Goal: Task Accomplishment & Management: Use online tool/utility

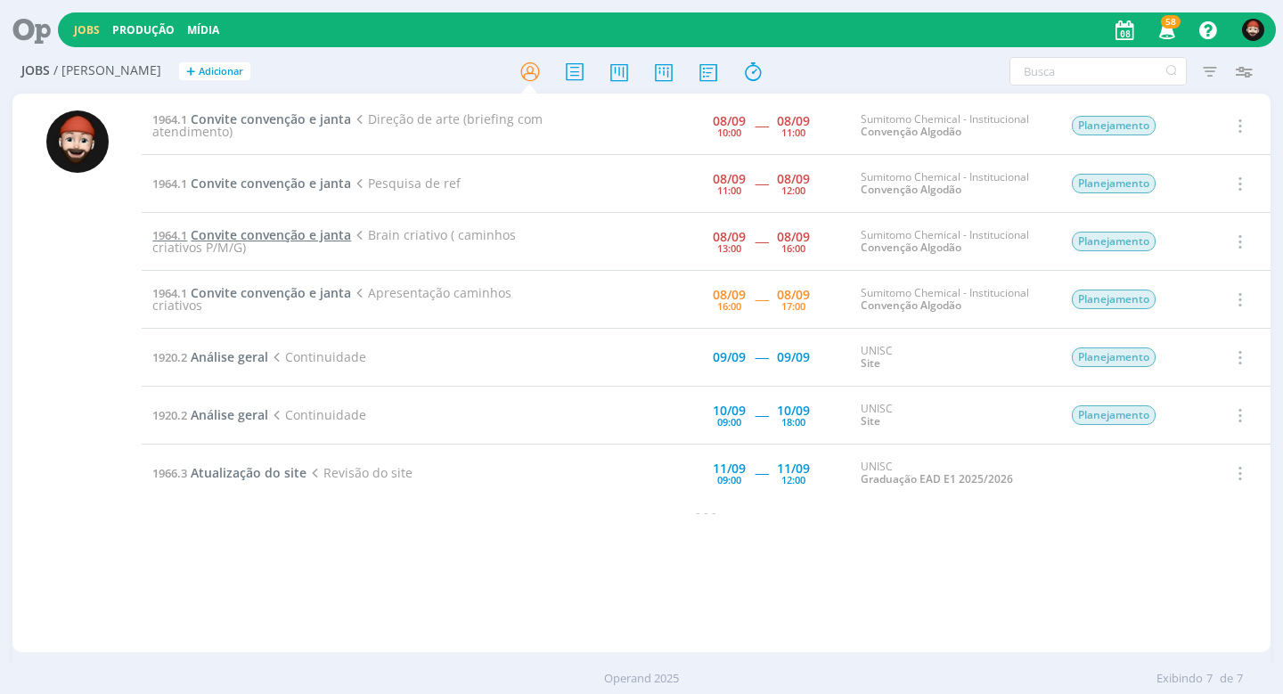
click at [225, 229] on span "Convite convenção e janta" at bounding box center [271, 234] width 160 height 17
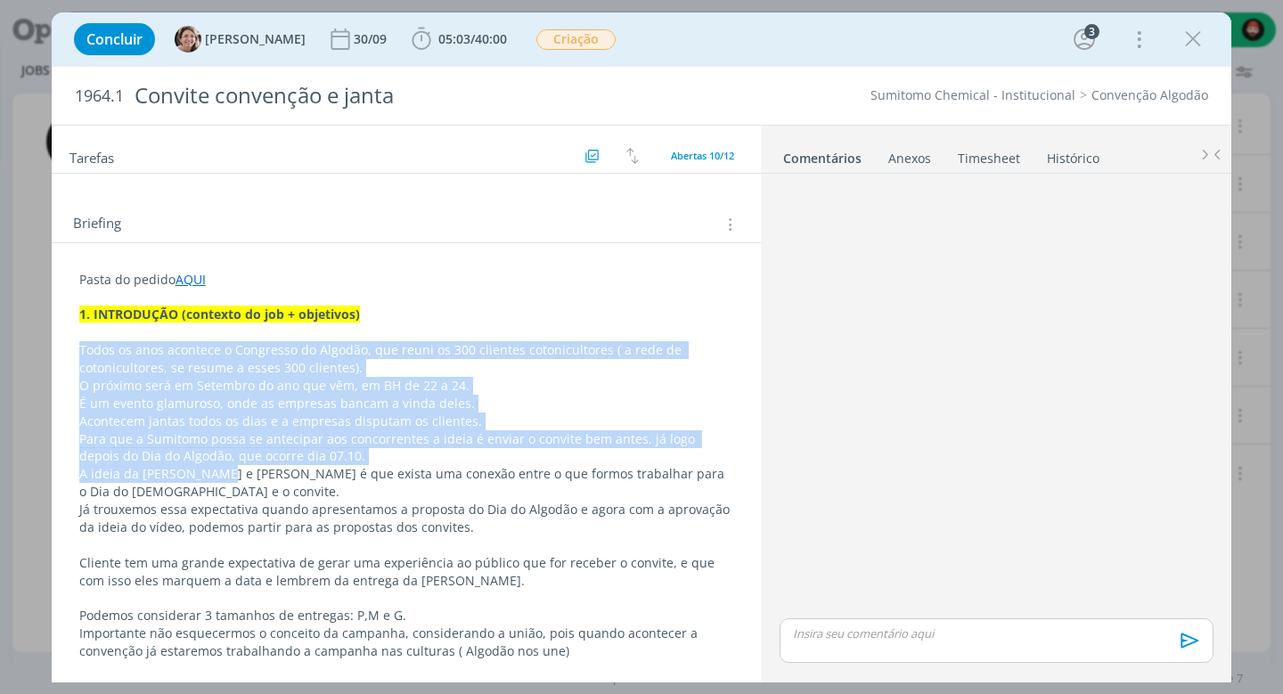
scroll to position [381, 0]
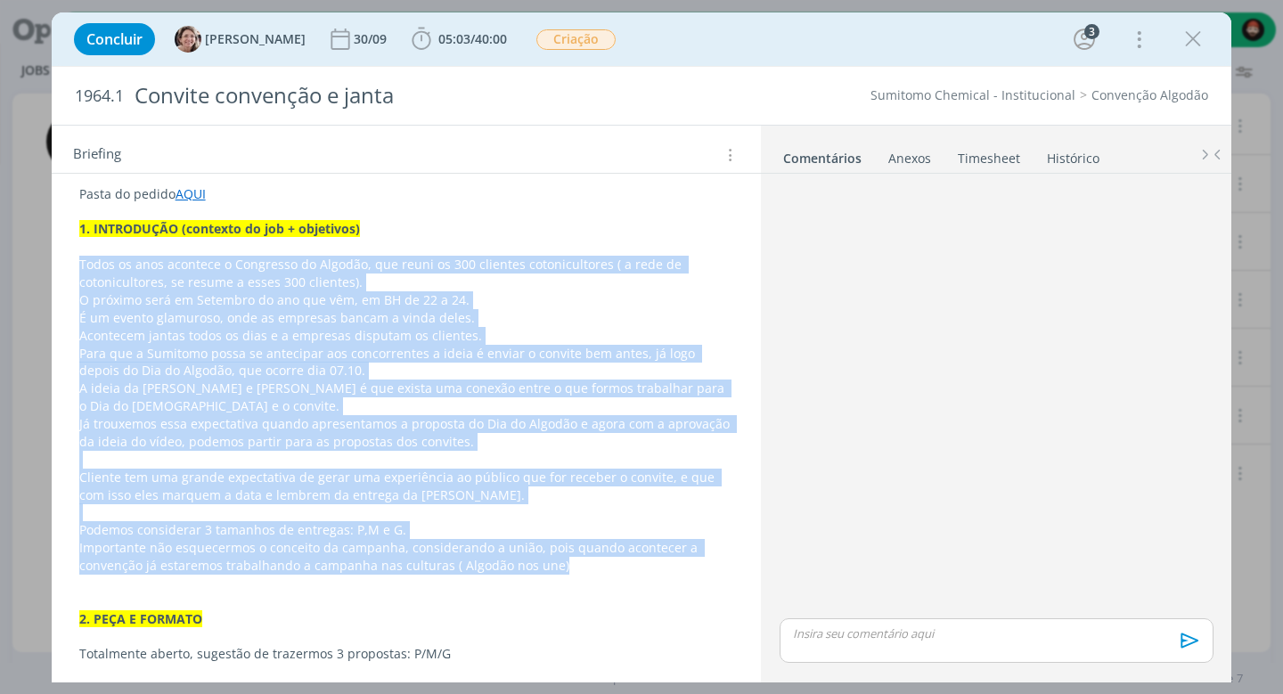
drag, startPoint x: 76, startPoint y: 343, endPoint x: 557, endPoint y: 548, distance: 523.1
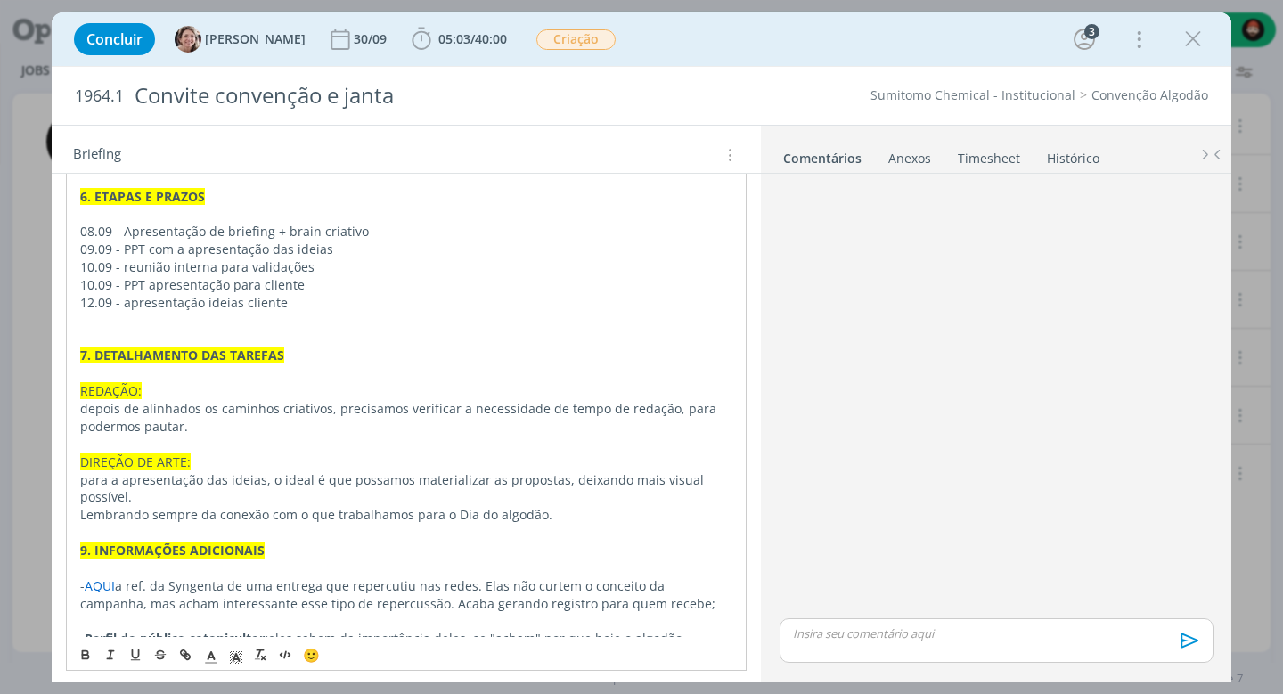
scroll to position [1110, 0]
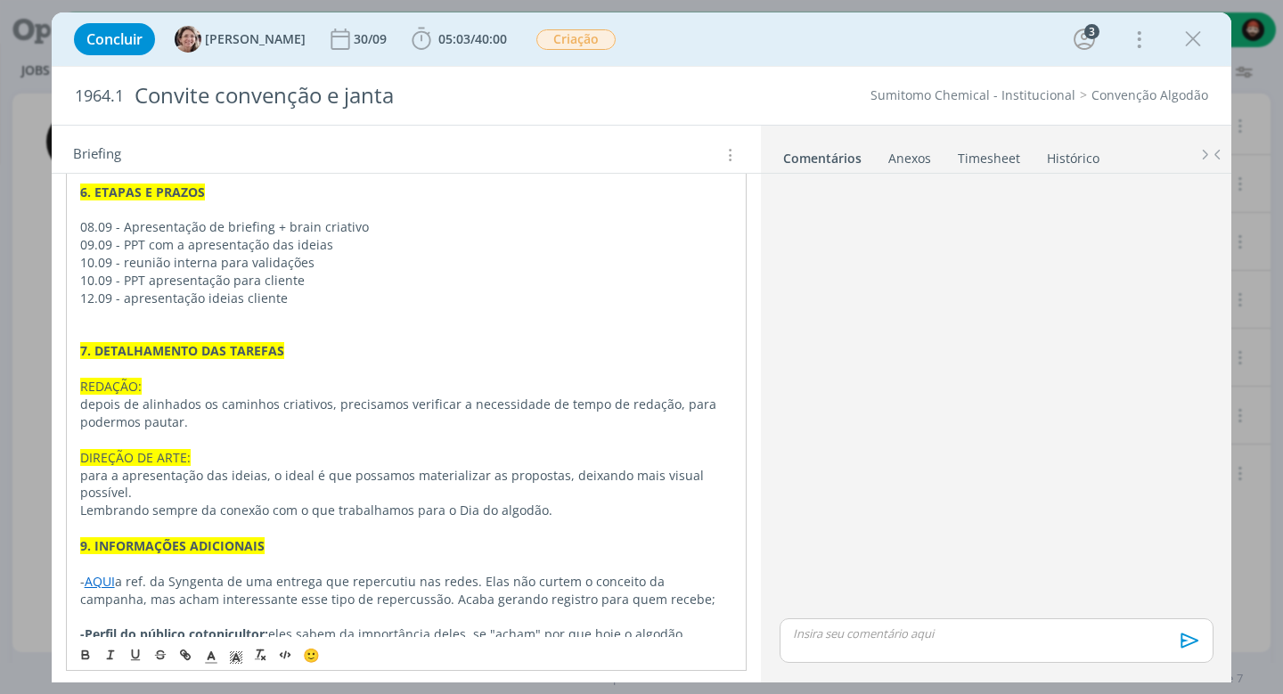
click at [101, 573] on link "AQUI" at bounding box center [100, 581] width 30 height 17
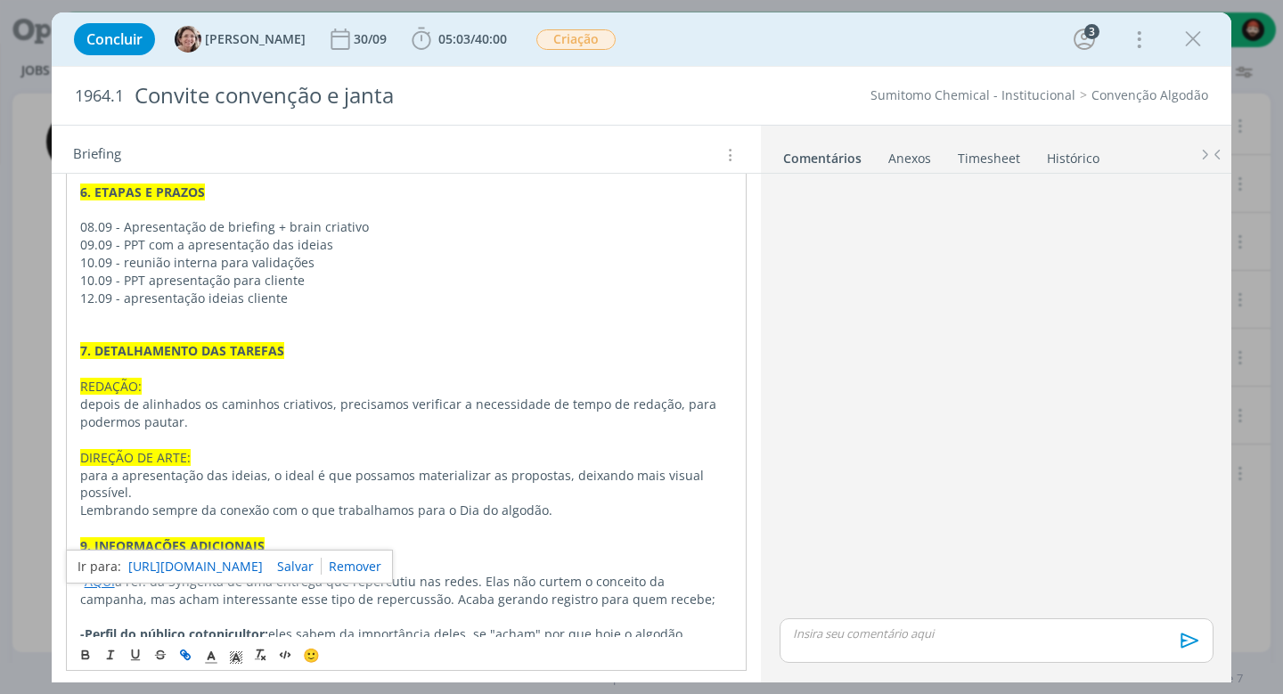
click at [176, 567] on link "[URL][DOMAIN_NAME]" at bounding box center [195, 566] width 135 height 23
click at [142, 378] on p "REDAÇÃO:" at bounding box center [406, 387] width 653 height 18
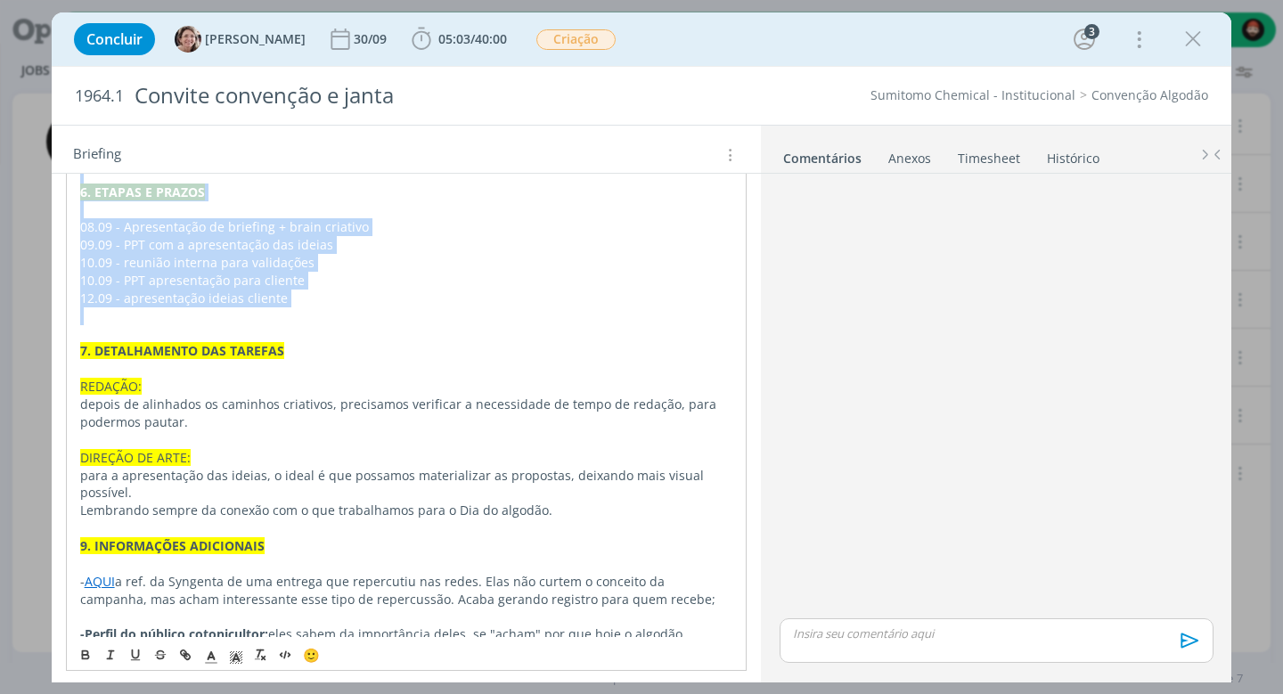
drag, startPoint x: 81, startPoint y: 442, endPoint x: 317, endPoint y: 274, distance: 289.6
click at [317, 274] on div "Pasta do pedido AQUI 1. INTRODUÇÃO (contexto do job + objetivos) Todos os anos …" at bounding box center [407, 67] width 682 height 1235
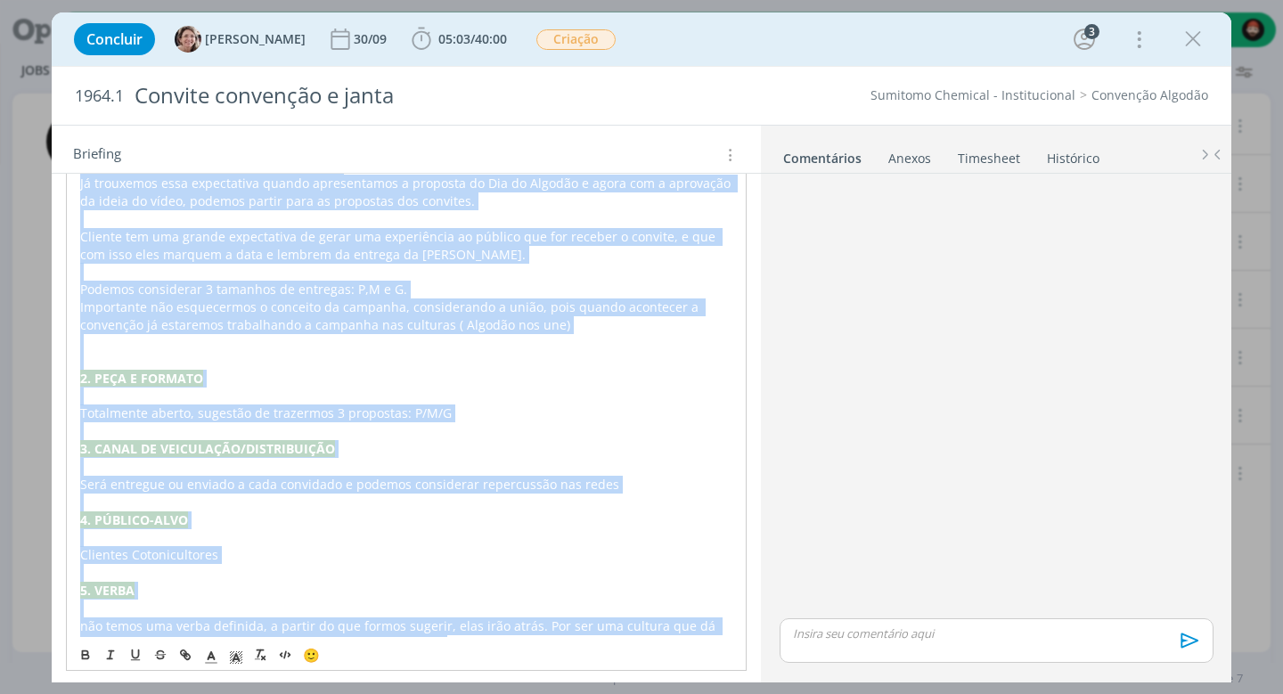
scroll to position [884, 0]
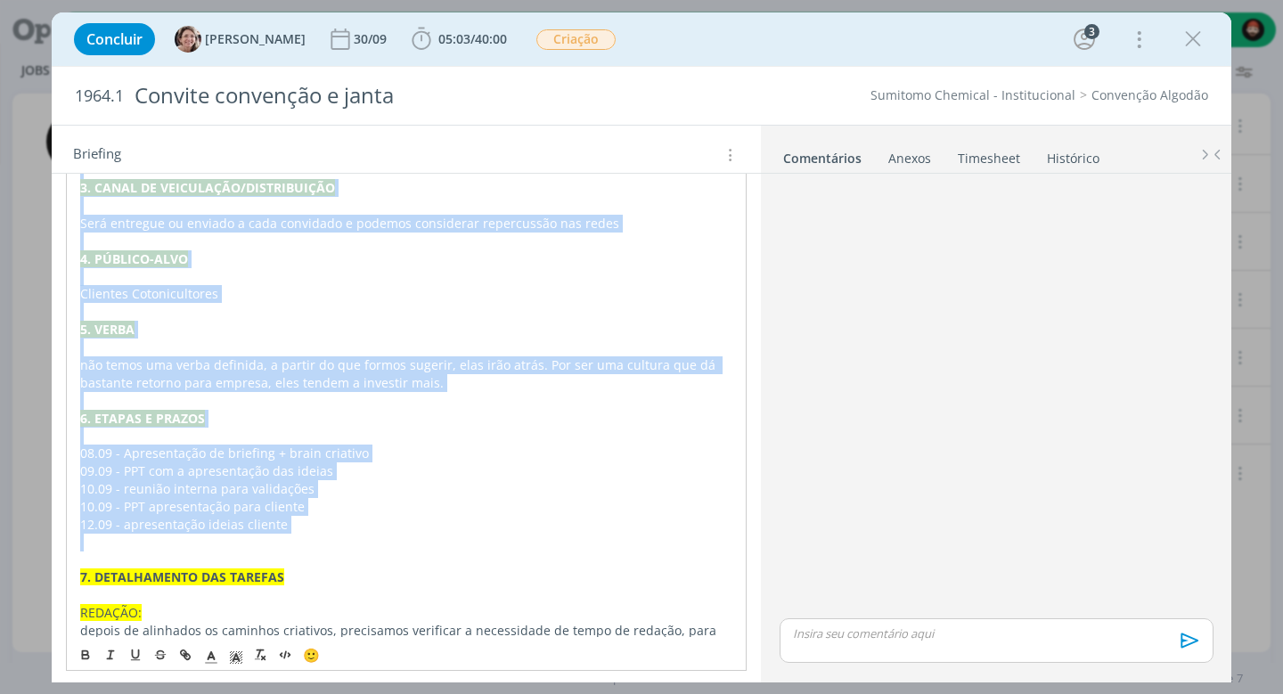
copy div "6. LOREMIPSUM (dolorsit am con + adipiscin) Elits do eius temporin u Laboreetd …"
click at [400, 250] on p "4. PÚBLICO-ALVO" at bounding box center [406, 259] width 653 height 18
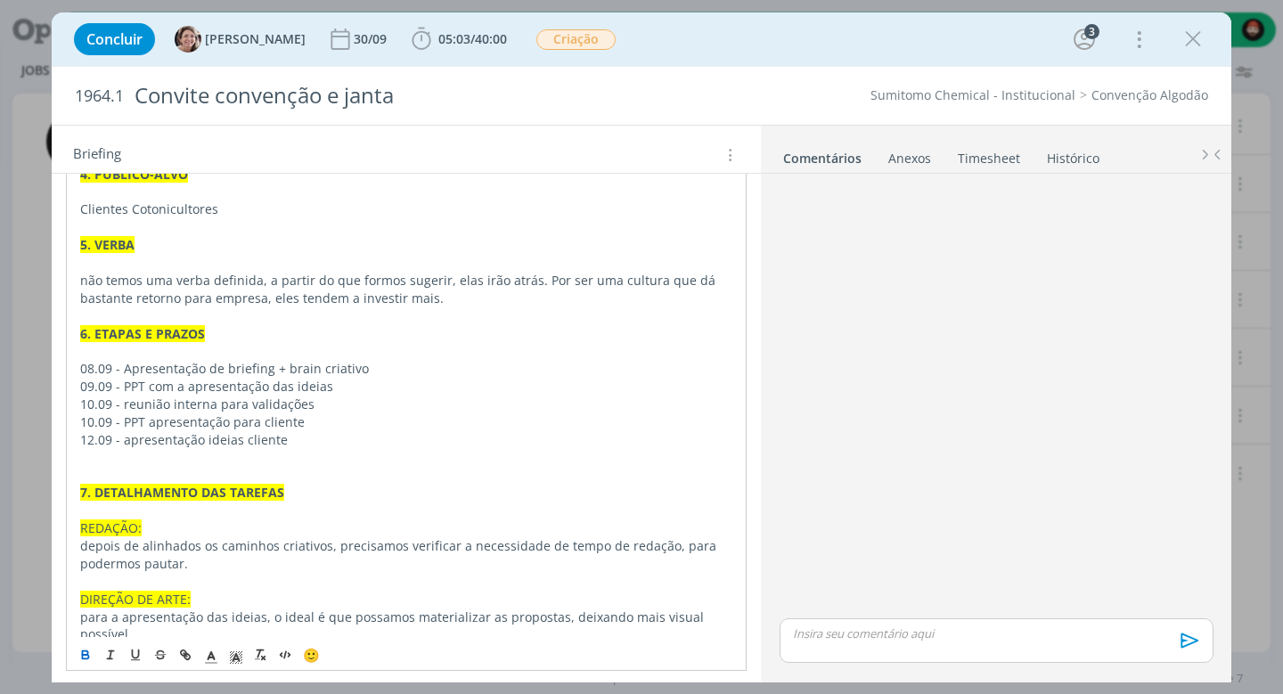
scroll to position [992, 0]
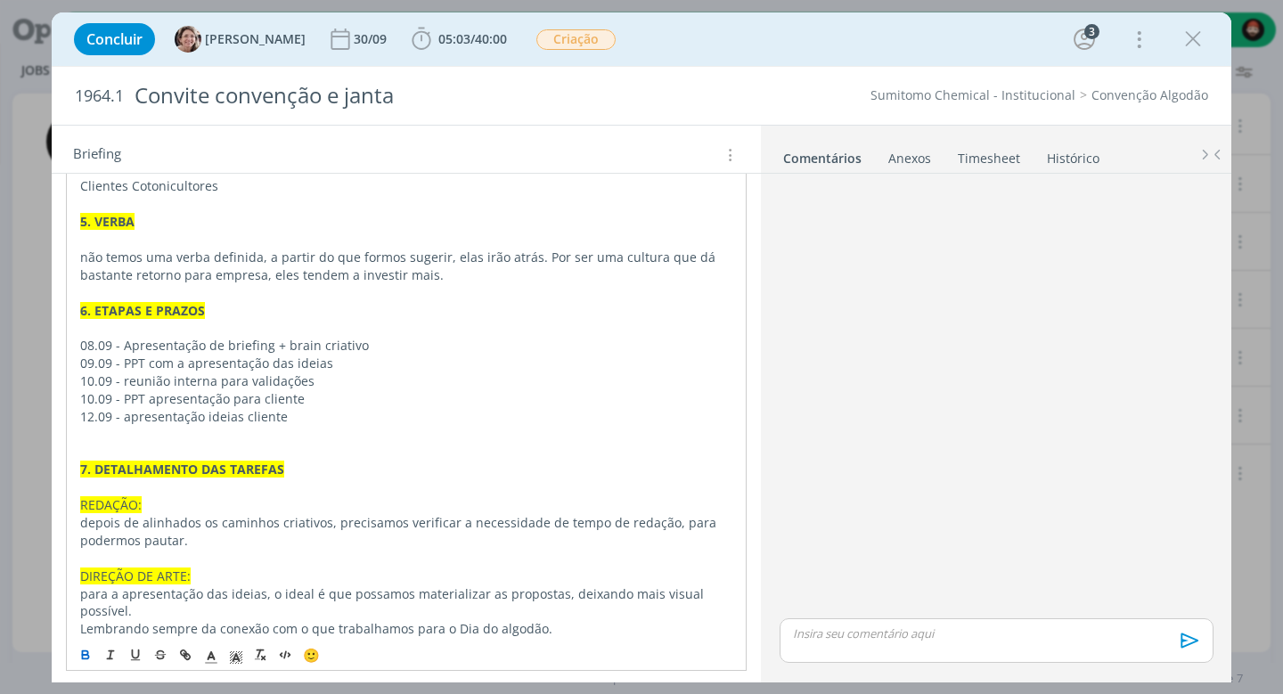
click at [376, 355] on p "09.09 - PPT com a apresentação das ideias" at bounding box center [406, 364] width 653 height 18
click at [381, 355] on p "09.09 - PPT com a apresentação das ideias" at bounding box center [406, 364] width 653 height 18
drag, startPoint x: 373, startPoint y: 325, endPoint x: 125, endPoint y: 318, distance: 247.8
click at [125, 318] on div "Pasta do pedido AQUI 1. INTRODUÇÃO (contexto do job + objetivos) Todos os anos …" at bounding box center [407, 186] width 682 height 1235
click at [202, 390] on p "10.09 - PPT apresentação para cliente" at bounding box center [406, 399] width 653 height 18
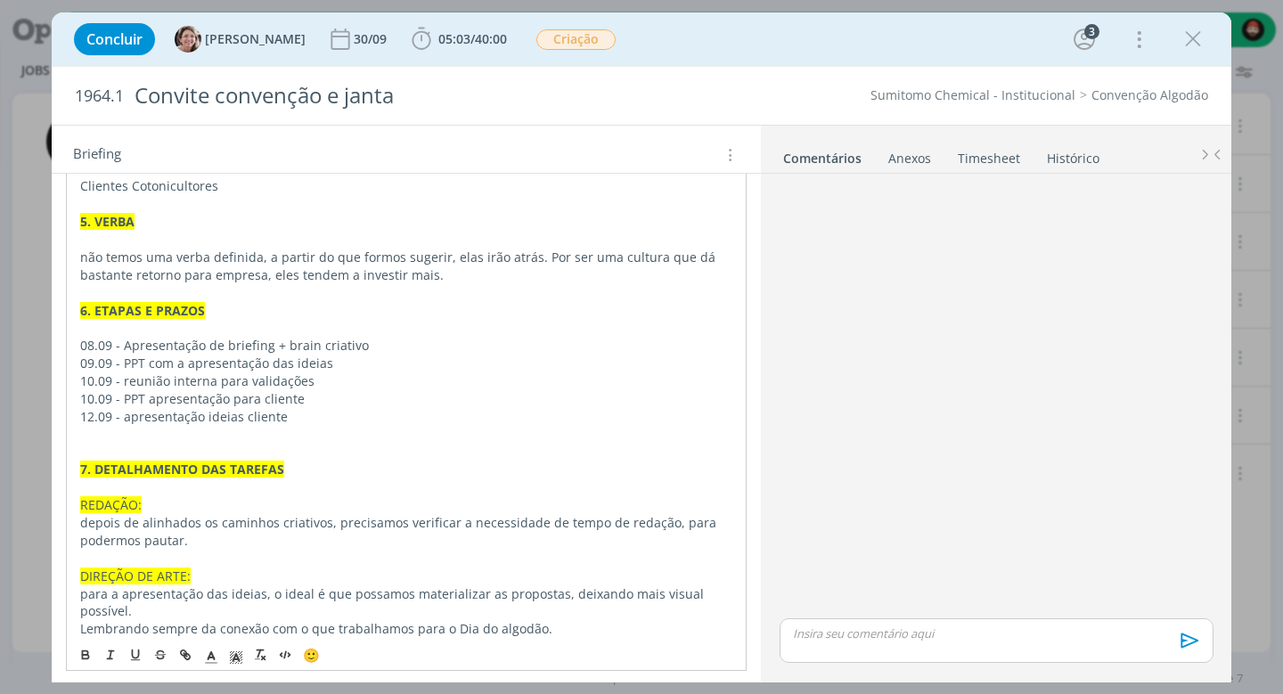
click at [350, 390] on p "10.09 - PPT apresentação para cliente" at bounding box center [406, 399] width 653 height 18
click at [326, 373] on p "10.09 - reunião interna para validações" at bounding box center [406, 382] width 653 height 18
drag, startPoint x: 323, startPoint y: 358, endPoint x: 322, endPoint y: 367, distance: 9.1
click at [323, 390] on p "10.09 - PPT apresentação para cliente" at bounding box center [406, 399] width 653 height 18
click at [320, 408] on p "12.09 - apresentação ideias cliente" at bounding box center [406, 417] width 653 height 18
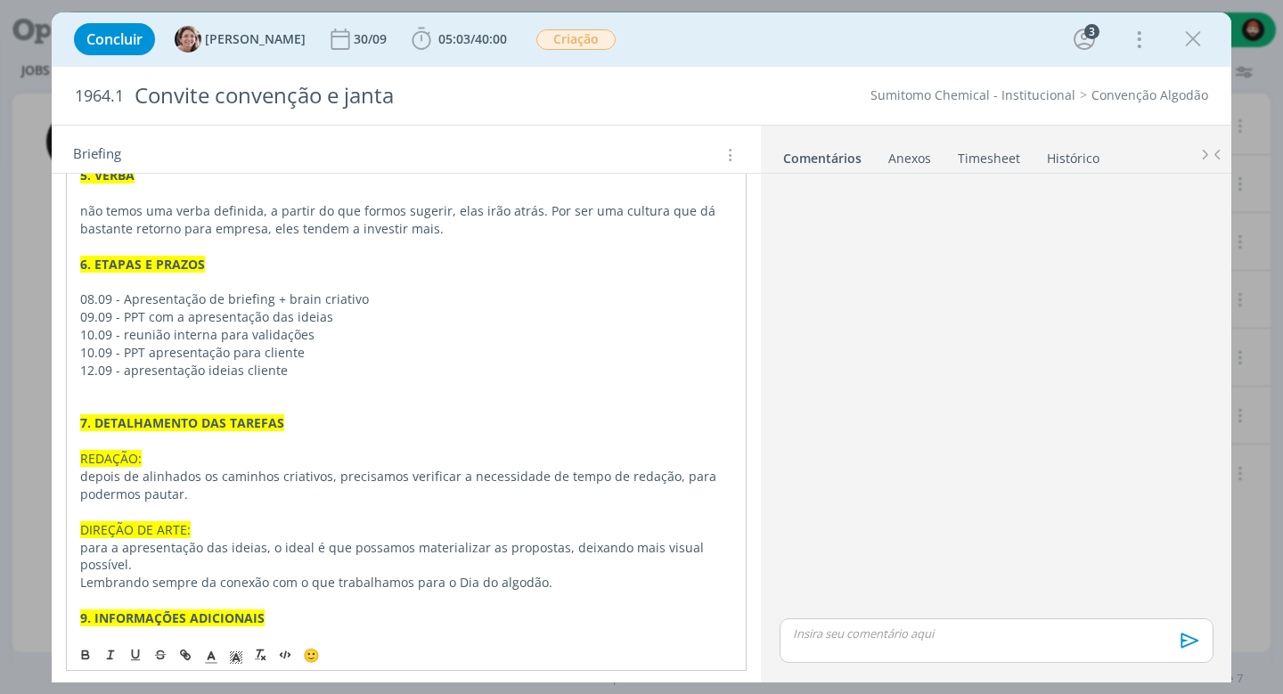
scroll to position [1110, 0]
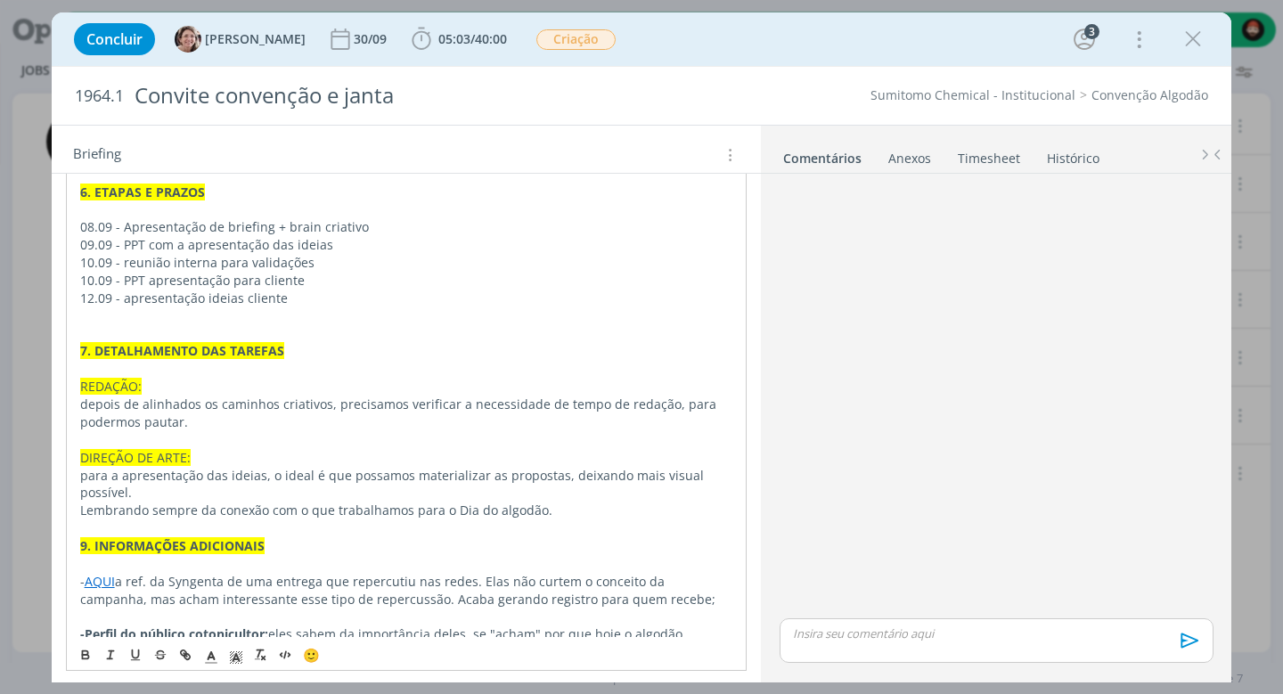
click at [256, 307] on p "dialog" at bounding box center [406, 316] width 653 height 18
click at [413, 43] on icon "dialog" at bounding box center [421, 39] width 27 height 27
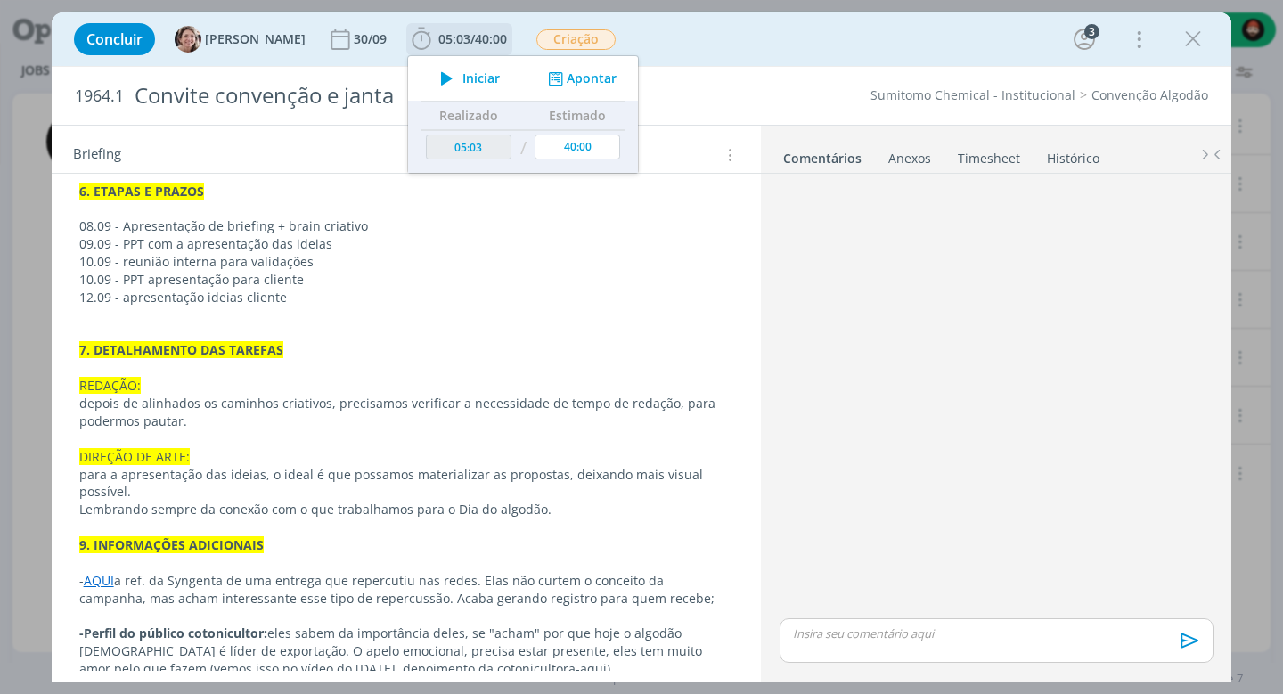
scroll to position [1076, 0]
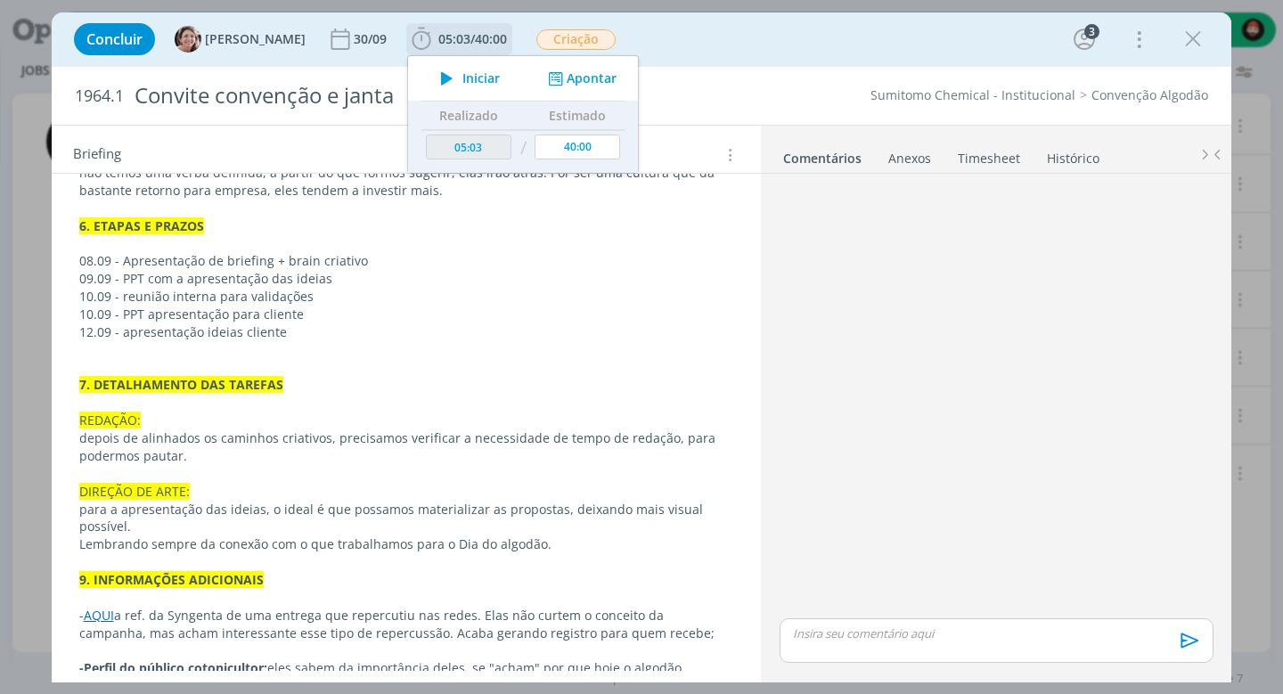
click at [571, 81] on button "Apontar" at bounding box center [581, 79] width 74 height 19
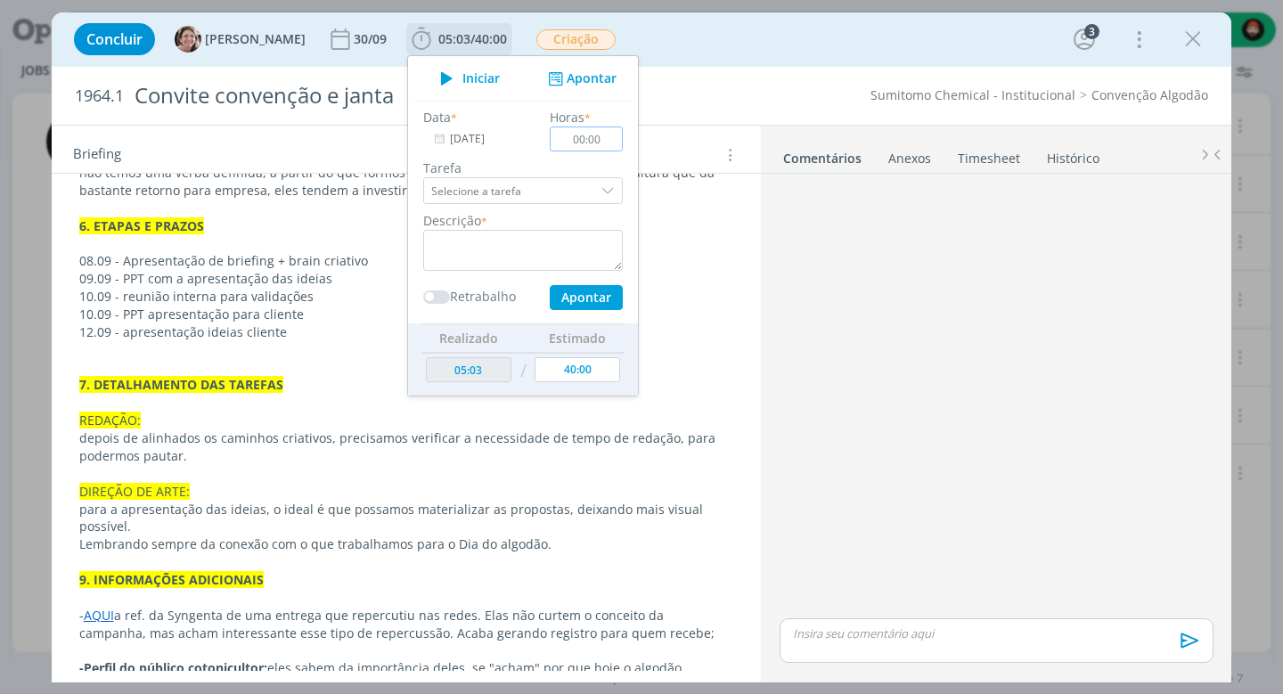
click at [572, 135] on input "00:00" at bounding box center [586, 139] width 73 height 25
type input "03:30"
click at [506, 242] on textarea "dialog" at bounding box center [523, 250] width 200 height 41
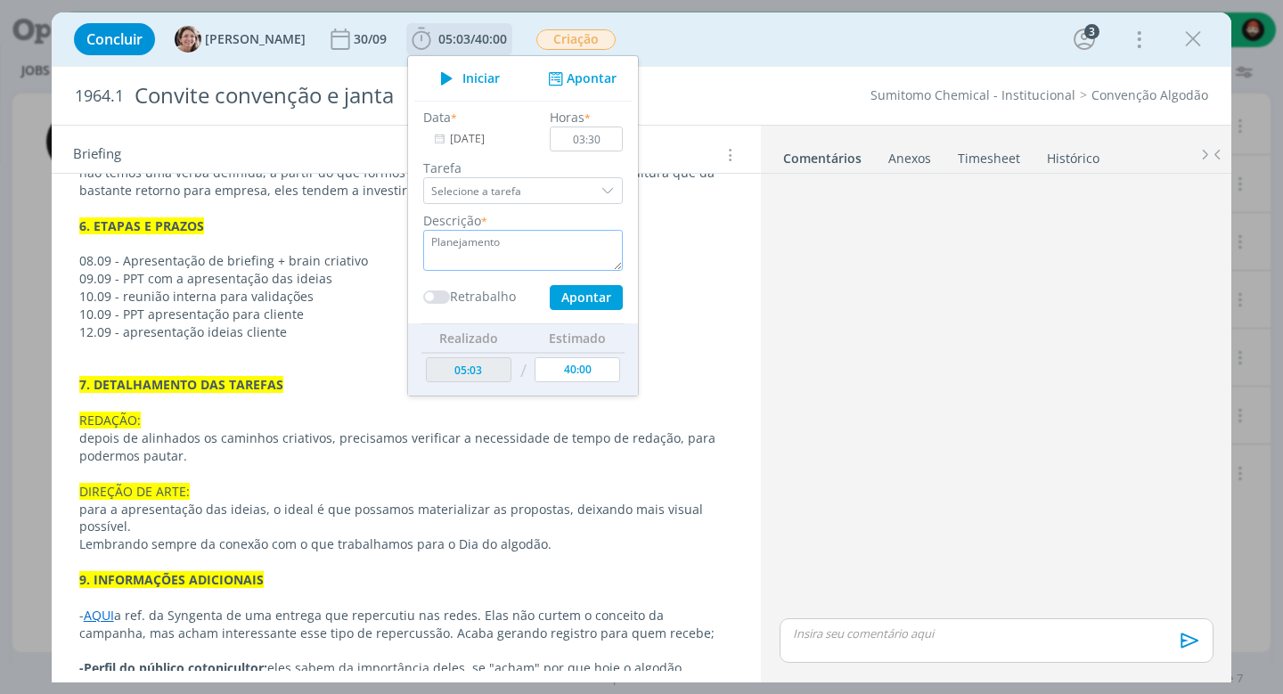
type textarea "Planejamento"
click at [570, 300] on button "Apontar" at bounding box center [586, 297] width 73 height 25
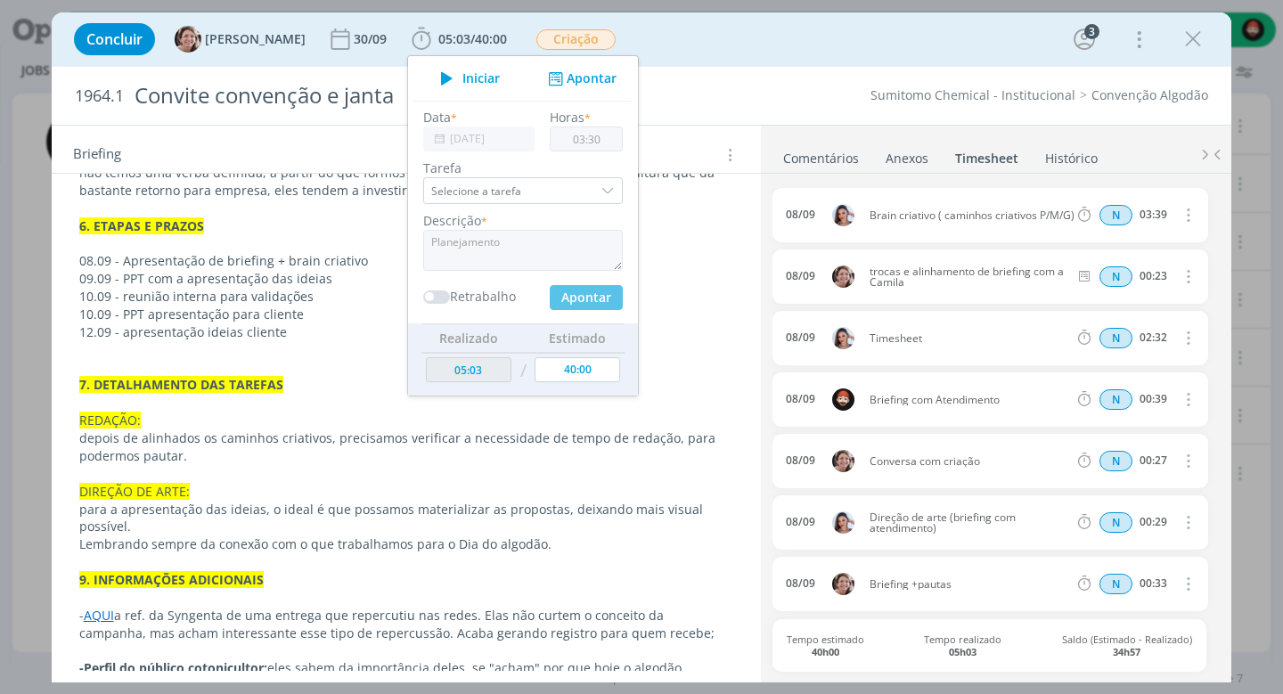
type input "12:12"
type input "00:00"
type input "08:33"
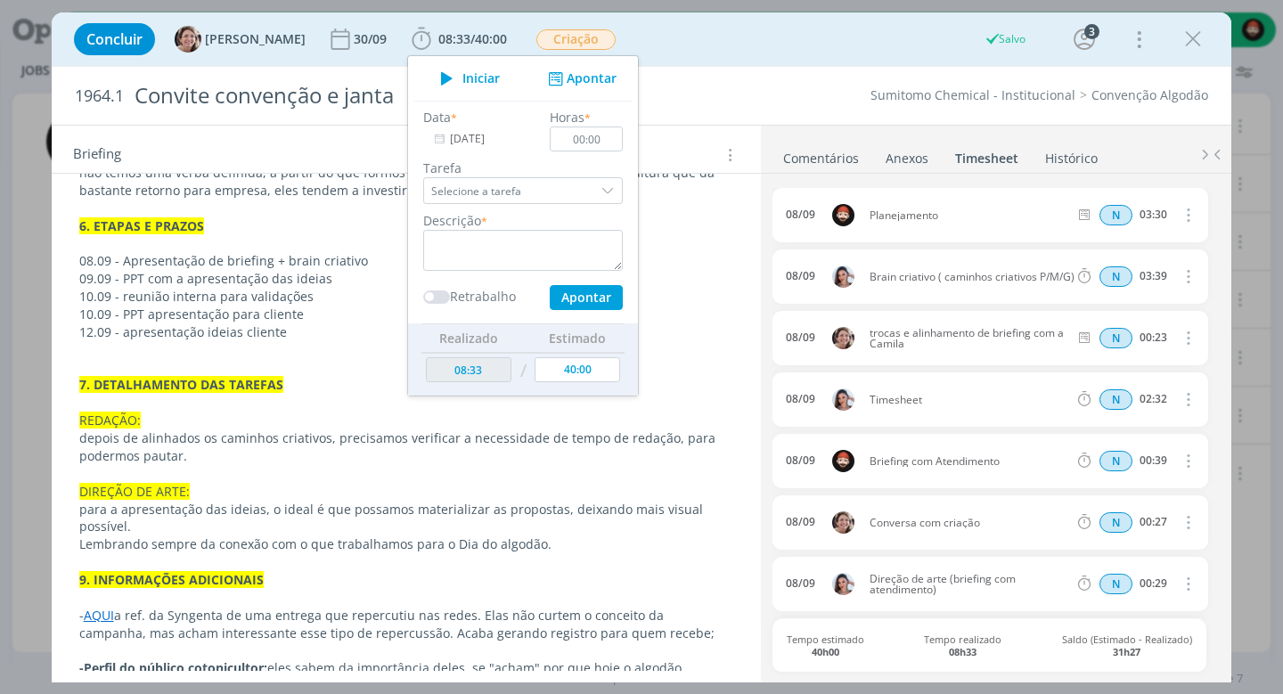
click at [815, 79] on div "1964.1 Convite convenção e [PERSON_NAME] Chemical - Institucional Convenção Alg…" at bounding box center [642, 96] width 1181 height 58
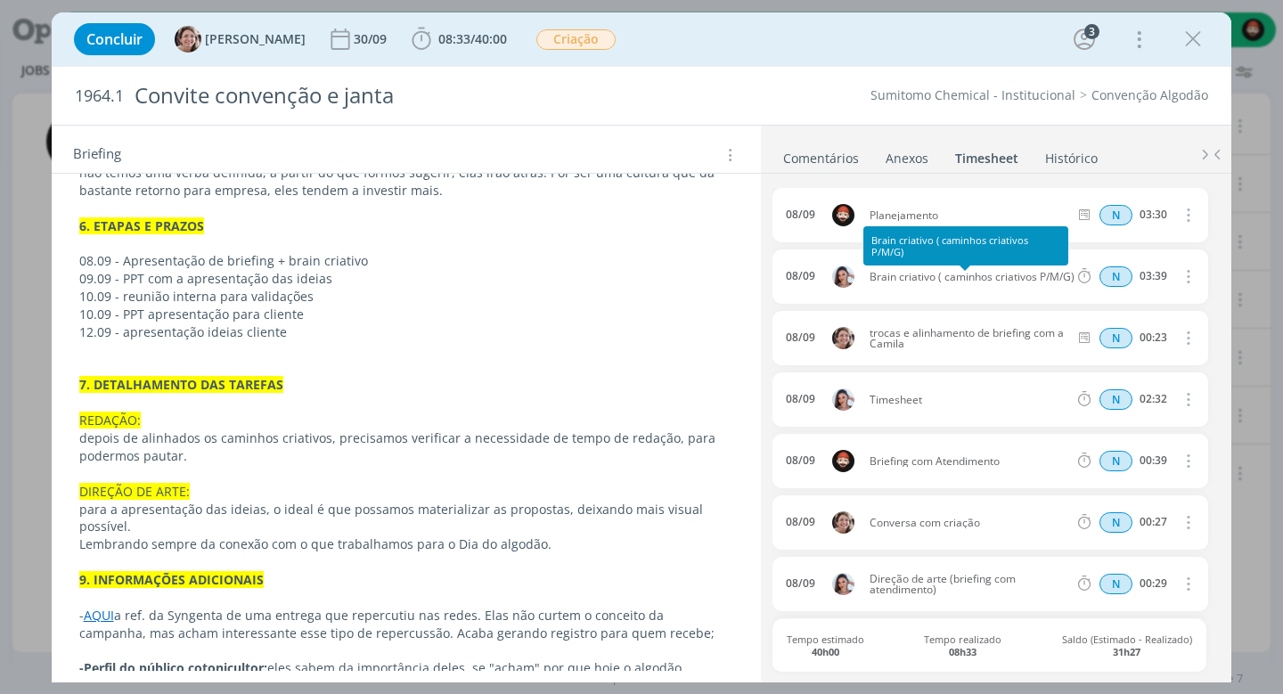
click at [981, 274] on span "Brain criativo ( caminhos criativos P/M/G)" at bounding box center [969, 277] width 213 height 11
copy div "Brain criativo ( caminhos criativos P/M/G)"
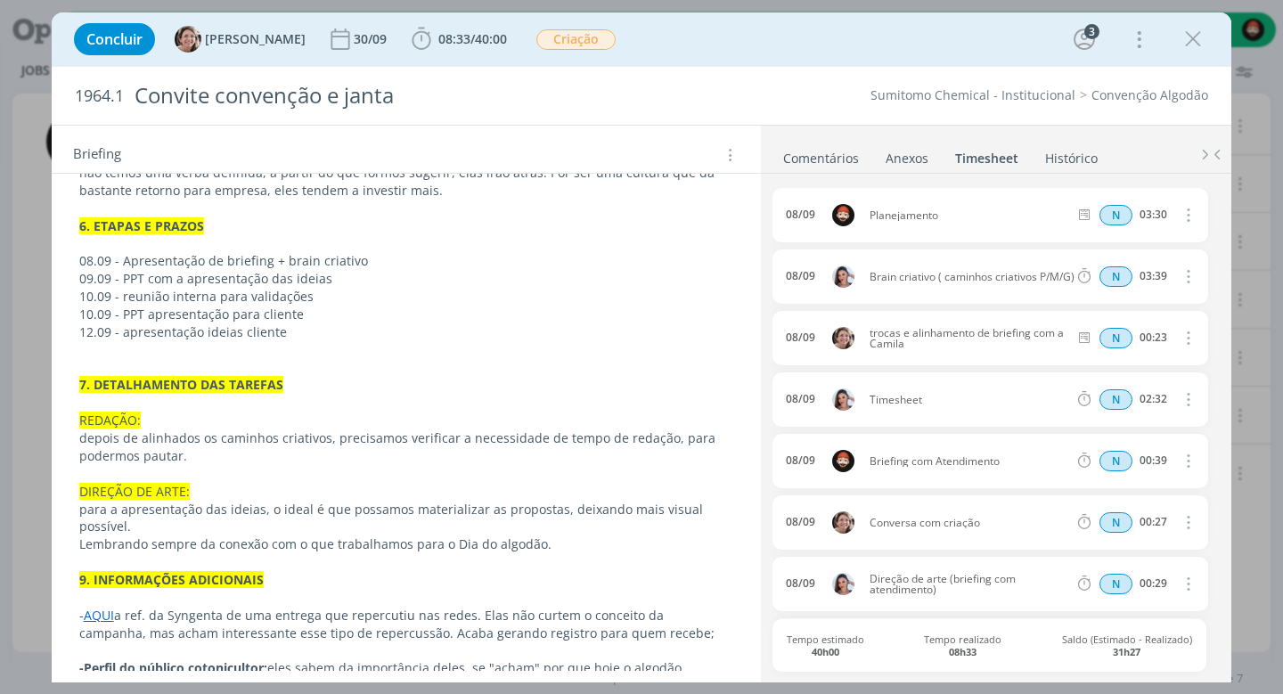
click at [1076, 214] on icon "dialog" at bounding box center [1085, 215] width 18 height 15
click at [1178, 209] on icon "dialog" at bounding box center [1188, 214] width 20 height 21
click at [1125, 266] on link "Editar" at bounding box center [1138, 275] width 141 height 29
click at [898, 209] on div "Planejamento" at bounding box center [918, 216] width 96 height 20
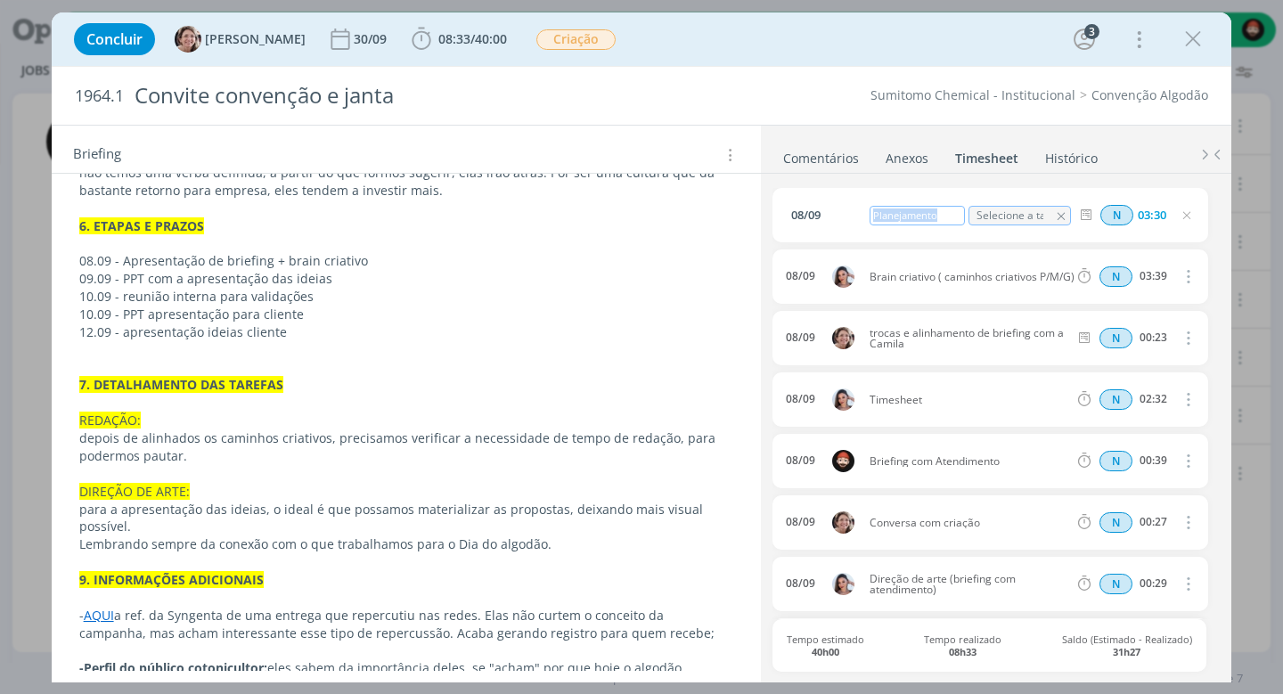
click at [898, 209] on div "Planejamento" at bounding box center [918, 216] width 96 height 20
click at [707, 288] on p "10.09 - reunião interna para validações" at bounding box center [406, 297] width 655 height 18
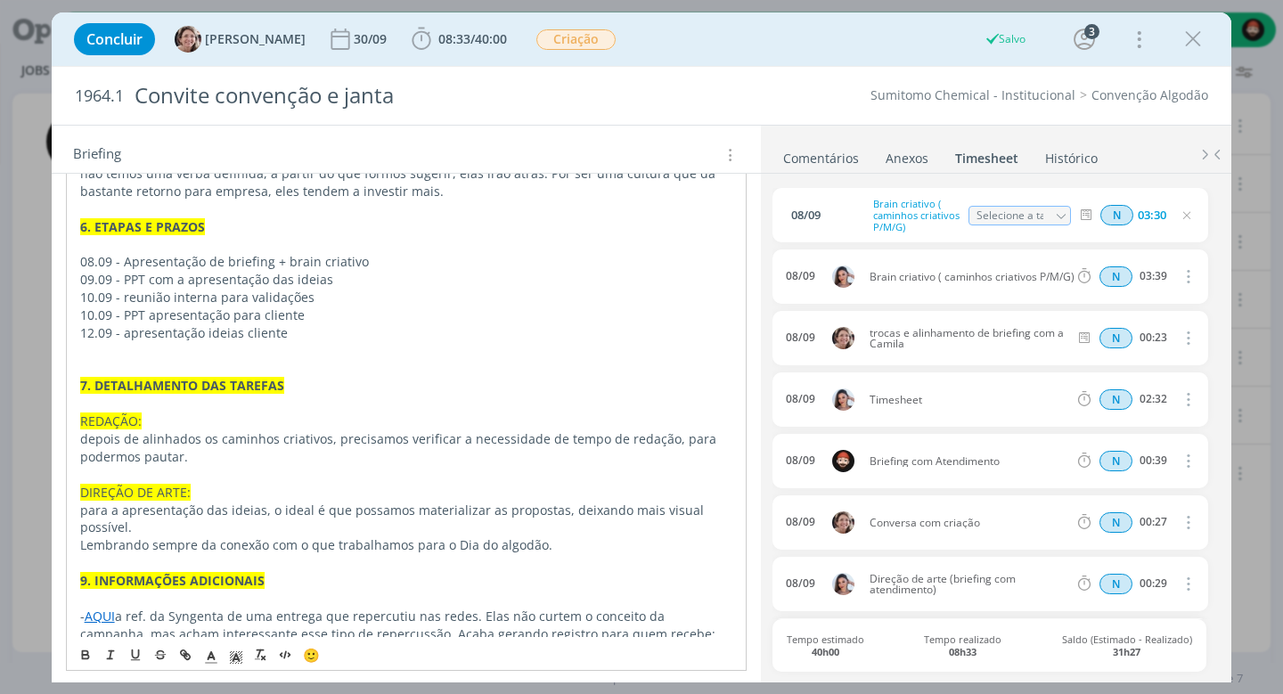
click at [828, 130] on ul "Comentários Anexos 0 Timesheet Histórico" at bounding box center [996, 150] width 471 height 48
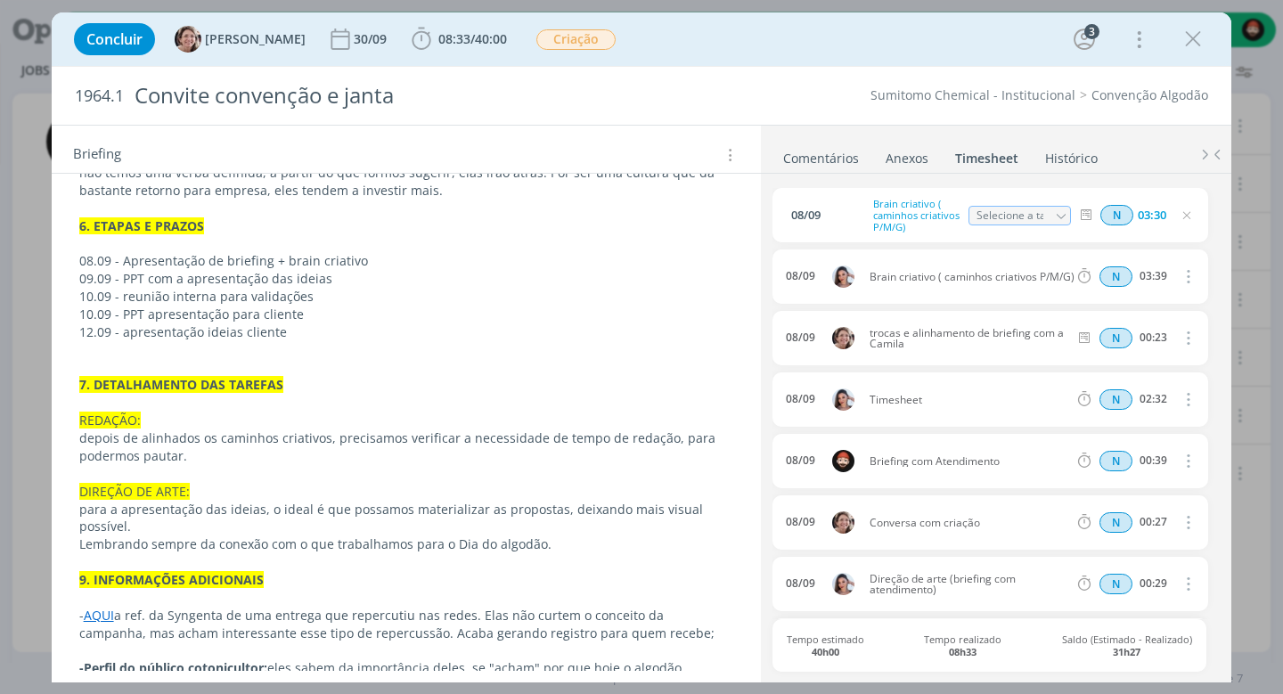
click at [393, 306] on p "10.09 - PPT apresentação para cliente" at bounding box center [406, 315] width 655 height 18
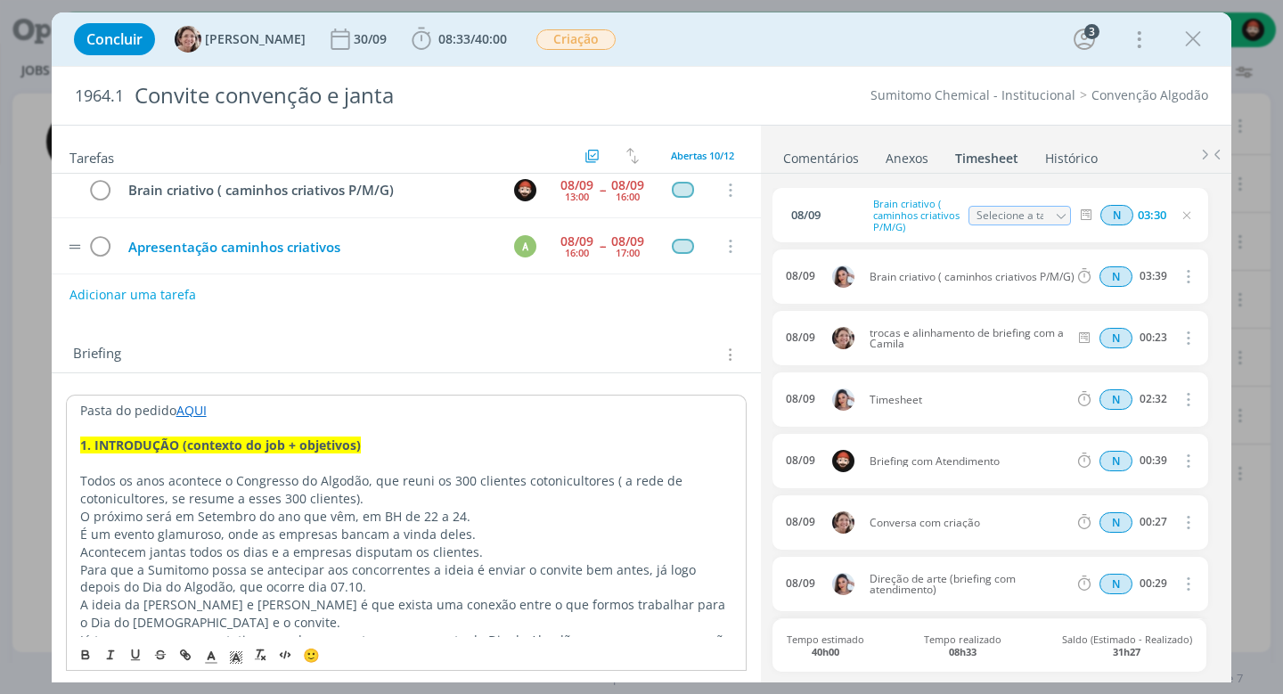
scroll to position [0, 0]
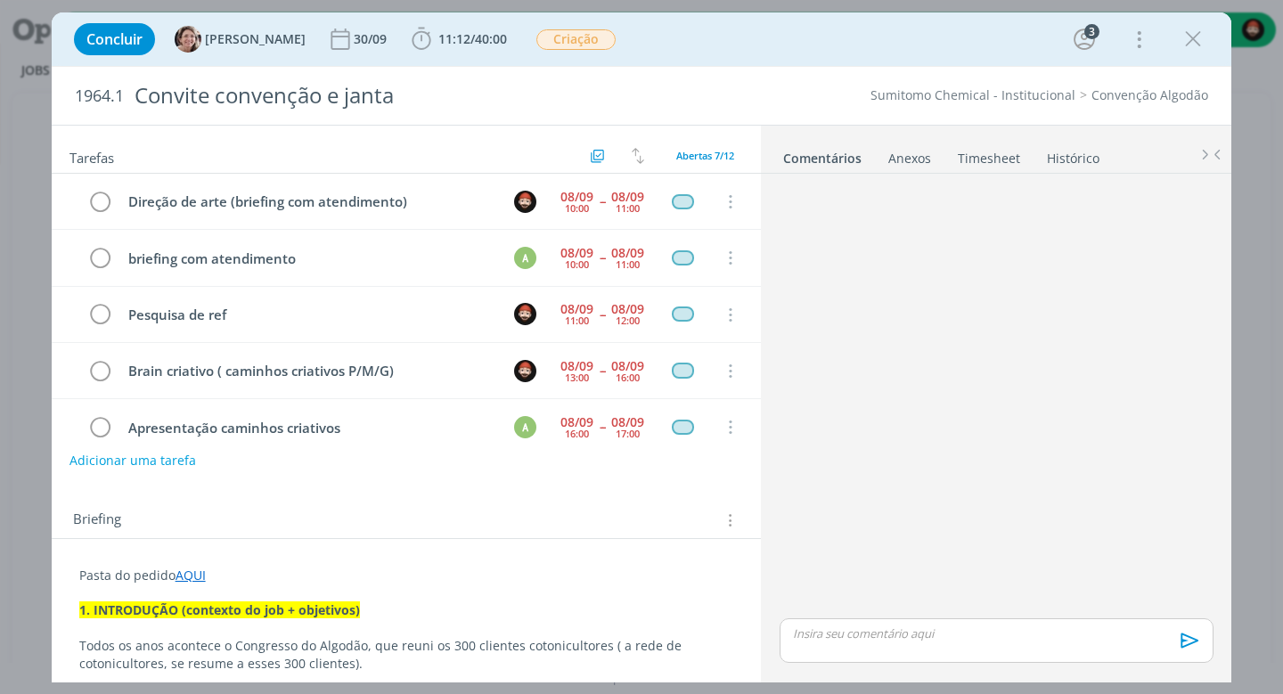
click at [974, 158] on link "Timesheet" at bounding box center [989, 155] width 64 height 26
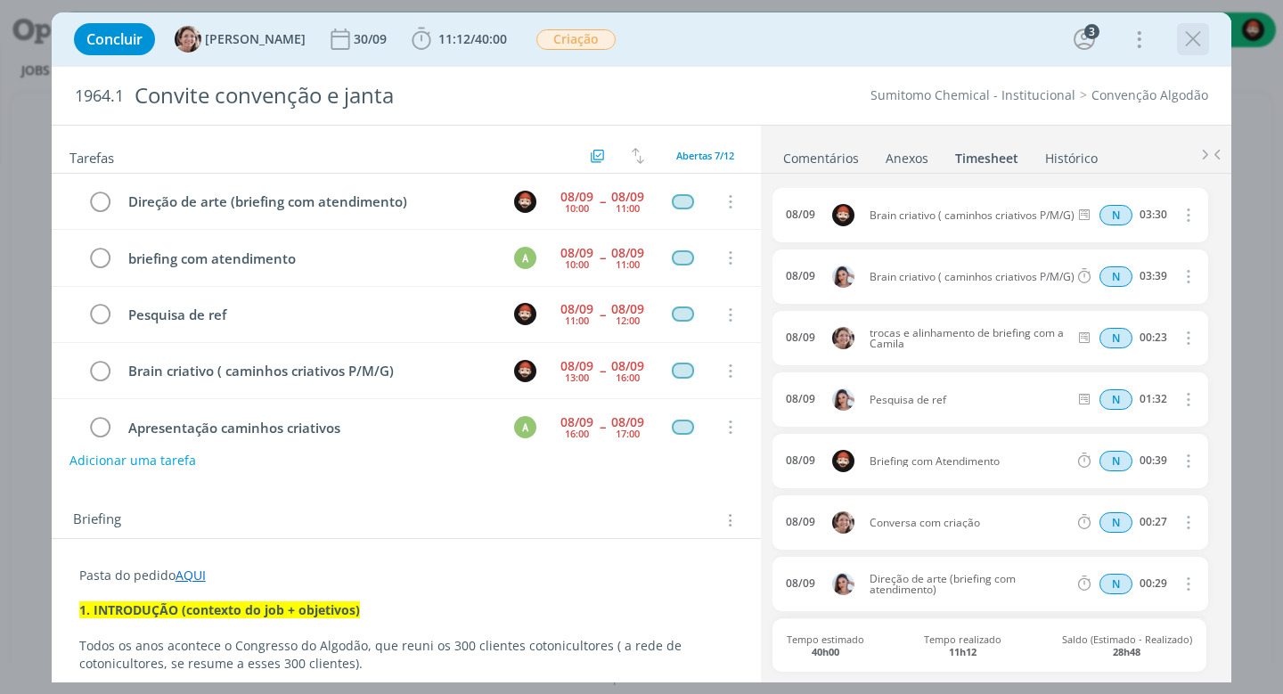
click at [1206, 38] on icon "dialog" at bounding box center [1193, 39] width 27 height 27
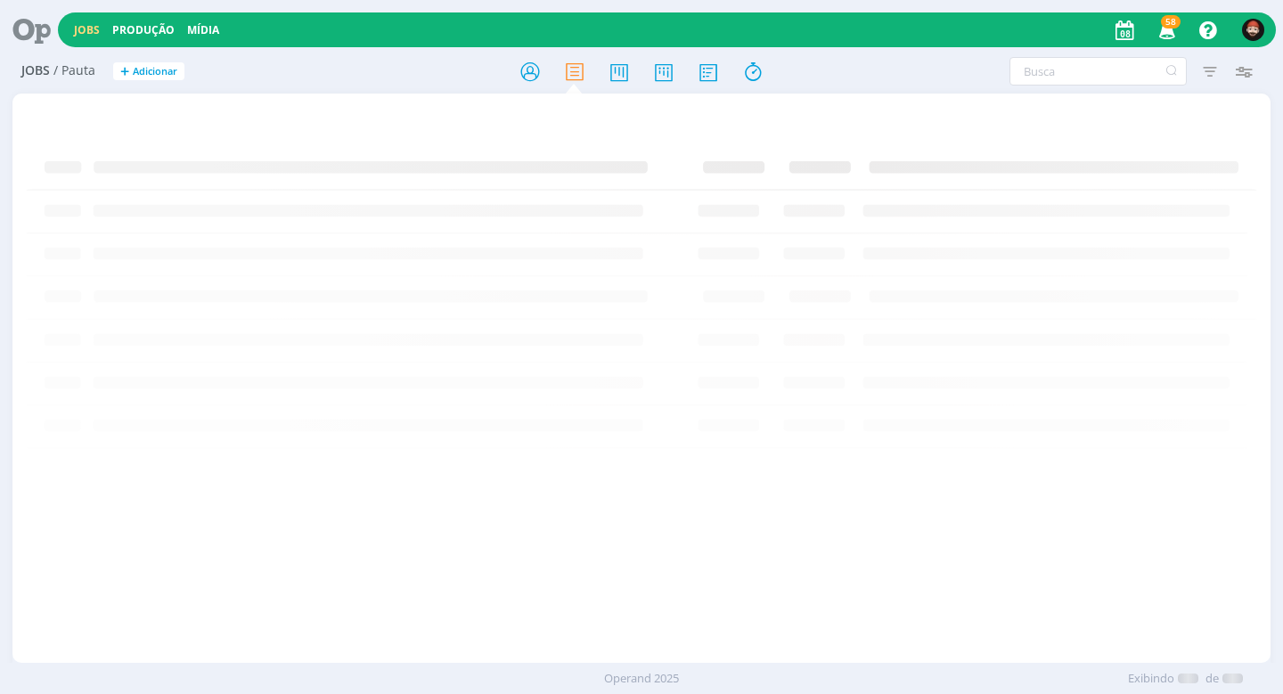
click at [904, 58] on div "Atenção! Novo comportamento nos filtros de Pautas e Relatórios Os filtros mudar…" at bounding box center [1060, 71] width 401 height 29
